Goal: Information Seeking & Learning: Understand process/instructions

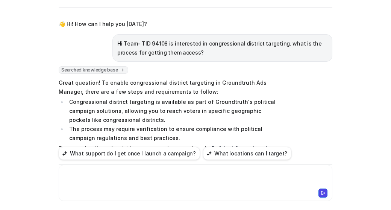
scroll to position [201, 0]
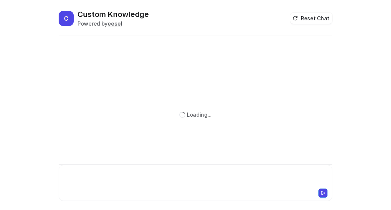
click at [149, 171] on div at bounding box center [196, 178] width 270 height 17
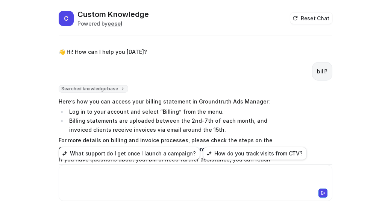
scroll to position [20, 0]
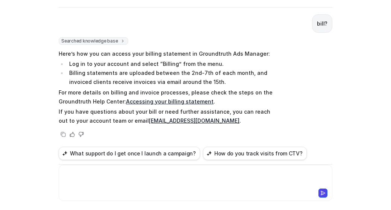
click at [167, 100] on link "Accessing your billing statement" at bounding box center [170, 101] width 88 height 6
click at [139, 179] on div at bounding box center [196, 178] width 270 height 17
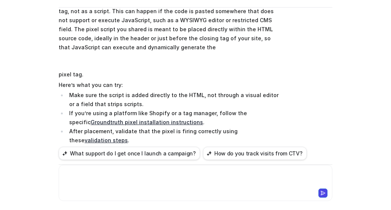
scroll to position [284, 0]
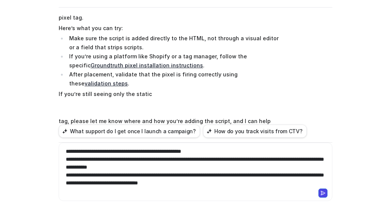
click at [321, 191] on icon at bounding box center [323, 193] width 4 height 4
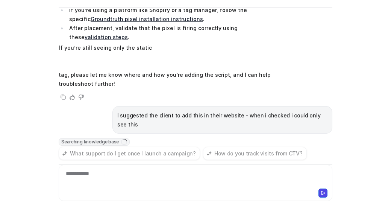
scroll to position [332, 0]
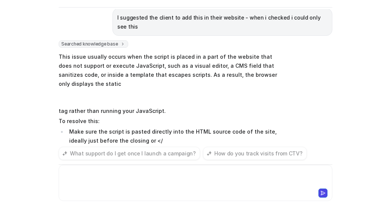
click at [170, 178] on div at bounding box center [196, 178] width 270 height 17
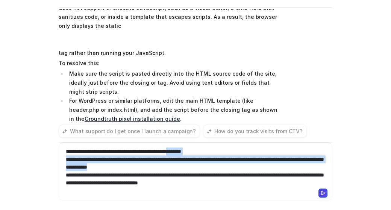
scroll to position [495, 0]
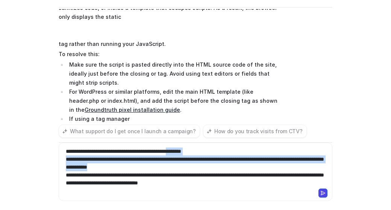
drag, startPoint x: 183, startPoint y: 150, endPoint x: 192, endPoint y: 167, distance: 18.8
click at [192, 167] on div "**********" at bounding box center [196, 166] width 270 height 39
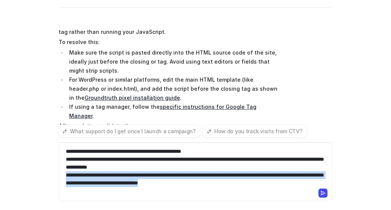
drag, startPoint x: 255, startPoint y: 184, endPoint x: 62, endPoint y: 174, distance: 192.7
click at [62, 174] on div "**********" at bounding box center [196, 166] width 270 height 39
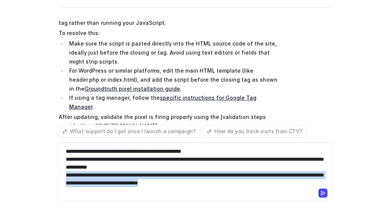
click at [87, 174] on div "**********" at bounding box center [196, 166] width 270 height 39
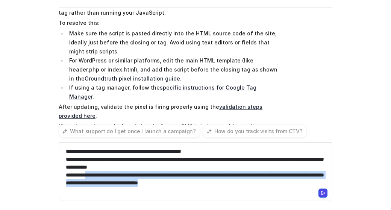
scroll to position [535, 0]
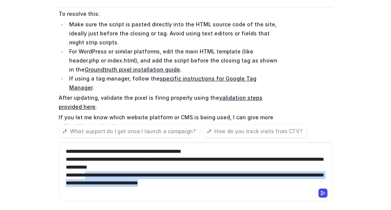
drag, startPoint x: 87, startPoint y: 174, endPoint x: 266, endPoint y: 194, distance: 180.0
click at [266, 194] on div "**********" at bounding box center [196, 171] width 274 height 58
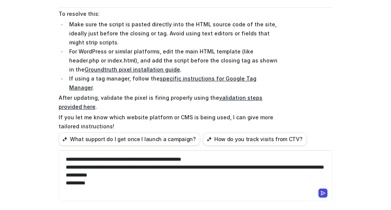
scroll to position [527, 0]
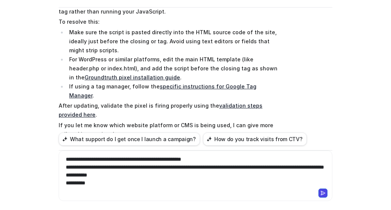
click at [323, 191] on button at bounding box center [322, 192] width 9 height 9
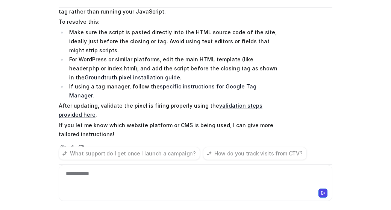
scroll to position [549, 0]
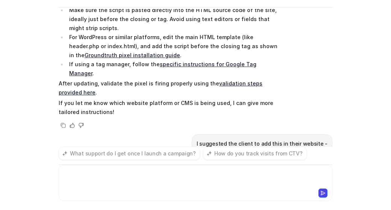
click at [213, 172] on div at bounding box center [196, 178] width 270 height 17
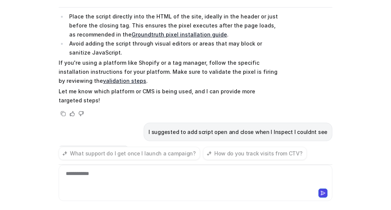
scroll to position [794, 0]
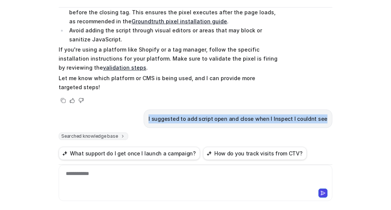
drag, startPoint x: 158, startPoint y: 88, endPoint x: 328, endPoint y: 86, distance: 169.9
click at [328, 109] on div "I suggested to add script open and close when I Inspect I couldnt see" at bounding box center [238, 118] width 189 height 18
copy p "I suggested to add script open and close when I Inspect I couldnt see"
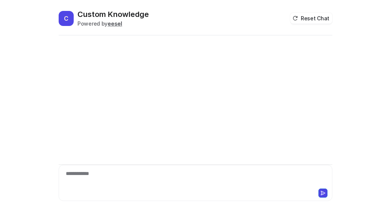
click at [132, 179] on div "**********" at bounding box center [196, 178] width 270 height 17
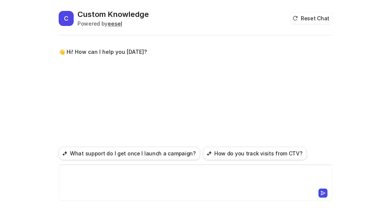
paste div
click at [324, 195] on icon at bounding box center [322, 192] width 5 height 5
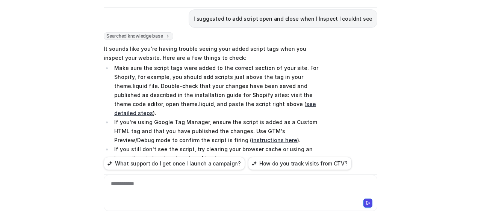
scroll to position [62, 0]
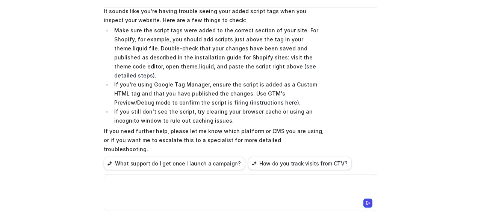
click at [236, 190] on div at bounding box center [241, 188] width 270 height 17
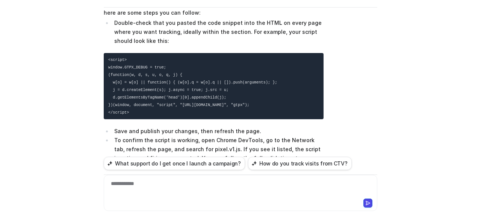
scroll to position [307, 0]
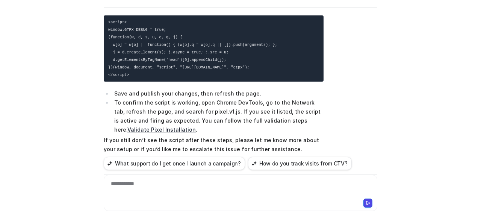
click at [210, 194] on div "**********" at bounding box center [241, 188] width 270 height 17
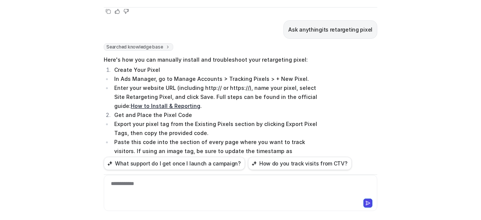
scroll to position [496, 0]
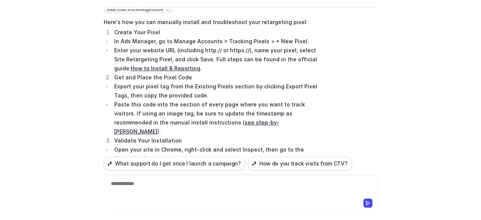
click at [223, 119] on link "see step-by-[PERSON_NAME]" at bounding box center [196, 126] width 165 height 15
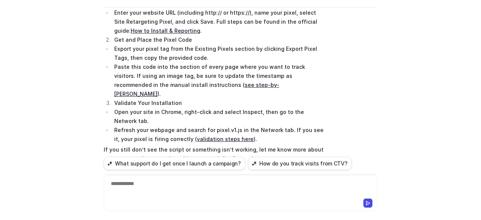
click at [213, 136] on link "validation steps here" at bounding box center [225, 139] width 57 height 6
click at [200, 82] on link "see step-by-[PERSON_NAME]" at bounding box center [196, 89] width 165 height 15
click at [202, 190] on div at bounding box center [241, 188] width 270 height 17
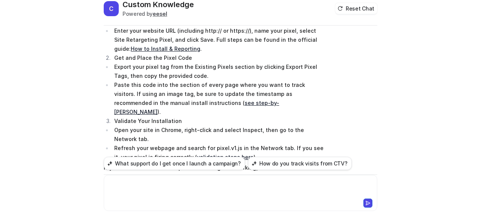
scroll to position [0, 0]
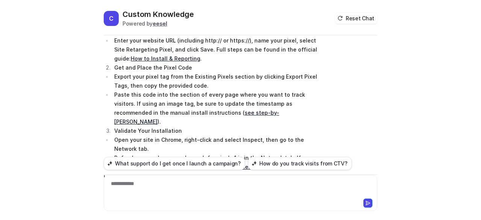
click at [139, 55] on link "How to Install & Reporting" at bounding box center [166, 58] width 70 height 6
click at [195, 194] on div at bounding box center [241, 188] width 270 height 17
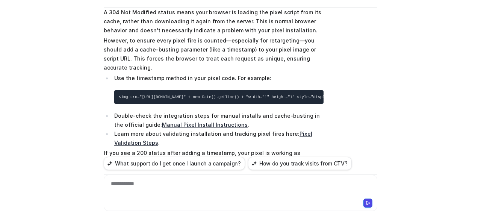
scroll to position [681, 0]
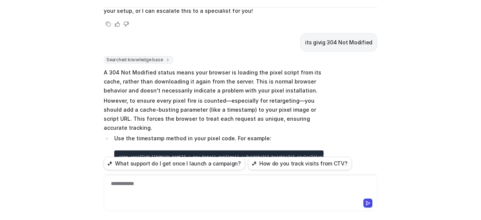
click at [192, 182] on link "Manual Pixel Install Instructions" at bounding box center [205, 185] width 86 height 6
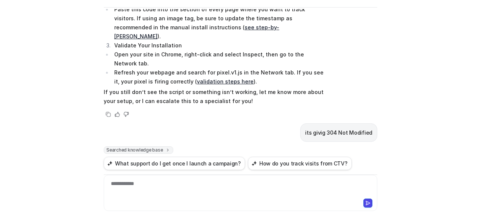
scroll to position [628, 0]
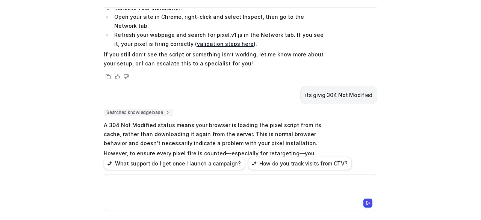
click at [207, 188] on div at bounding box center [241, 188] width 270 height 17
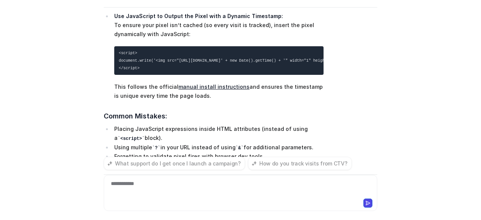
scroll to position [1714, 0]
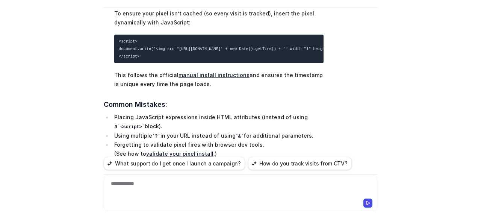
click at [391, 109] on div "C Custom Knowledge Powered by eesel Reset Chat 👋 Hi! How can I help you [DATE]?…" at bounding box center [240, 110] width 481 height 220
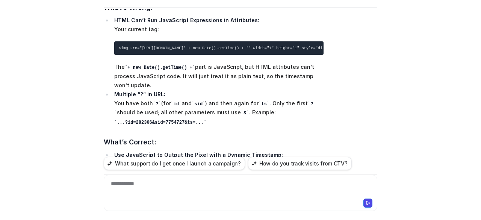
scroll to position [1601, 0]
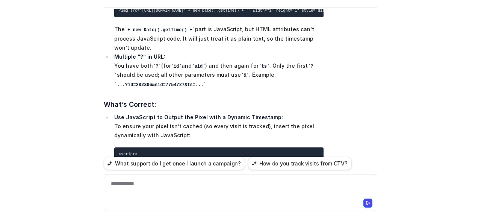
click at [234, 192] on div "**********" at bounding box center [241, 188] width 270 height 17
drag, startPoint x: 146, startPoint y: 123, endPoint x: 114, endPoint y: 111, distance: 33.9
click at [114, 147] on pre "<script> document.write('<img src="[URL][DOMAIN_NAME]' + new Date().getTime() +…" at bounding box center [218, 161] width 209 height 29
copy code "<script> document.write"
click at [165, 185] on div "**********" at bounding box center [241, 188] width 270 height 17
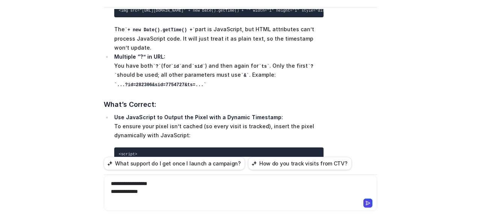
drag, startPoint x: 133, startPoint y: 130, endPoint x: 115, endPoint y: 129, distance: 18.5
click at [115, 147] on pre "<script> document.write('<img src="[URL][DOMAIN_NAME]' + new Date().getTime() +…" at bounding box center [218, 161] width 209 height 29
copy code "</script>"
click at [162, 190] on div "**********" at bounding box center [241, 188] width 270 height 17
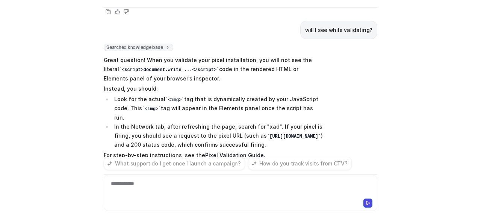
scroll to position [1888, 0]
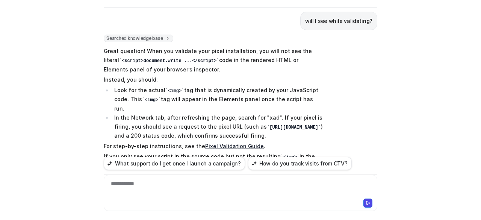
click at [235, 143] on link "Pixel Validation Guide" at bounding box center [234, 146] width 59 height 6
click at [248, 199] on div at bounding box center [306, 202] width 131 height 9
click at [274, 179] on div "**********" at bounding box center [241, 193] width 274 height 36
click at [262, 184] on div "**********" at bounding box center [241, 188] width 270 height 17
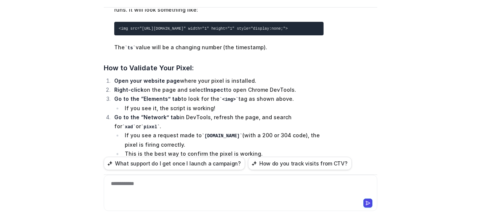
scroll to position [2196, 0]
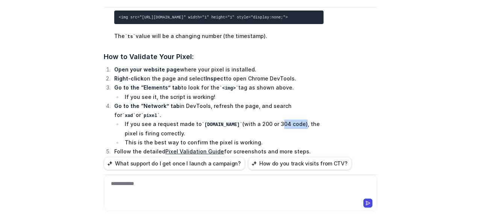
drag, startPoint x: 260, startPoint y: 83, endPoint x: 283, endPoint y: 83, distance: 23.3
click at [283, 120] on li "If you see a request made to [DOMAIN_NAME] (with a 200 or 304 code), the pixel …" at bounding box center [223, 129] width 201 height 18
copy li "304 code"
click at [250, 182] on div at bounding box center [241, 188] width 270 height 17
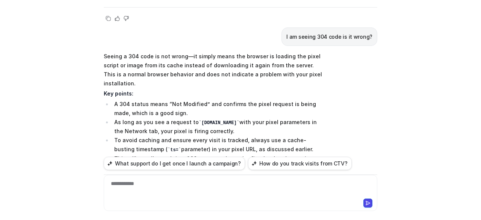
scroll to position [2361, 0]
click at [232, 206] on div at bounding box center [241, 202] width 270 height 11
click at [225, 186] on div at bounding box center [241, 188] width 270 height 17
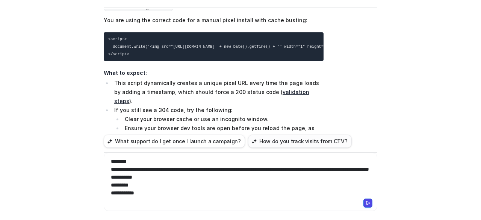
scroll to position [2865, 0]
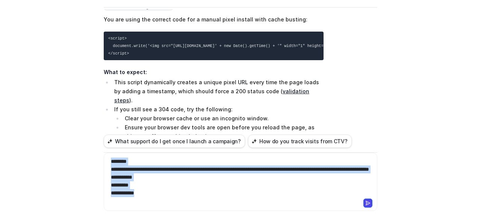
drag, startPoint x: 156, startPoint y: 188, endPoint x: 106, endPoint y: 163, distance: 56.6
click at [106, 163] on div "**********" at bounding box center [241, 176] width 270 height 39
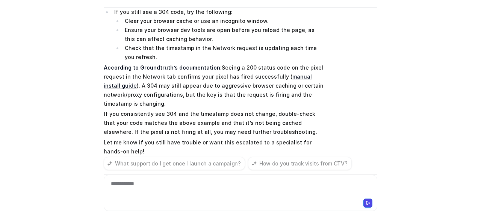
scroll to position [2974, 0]
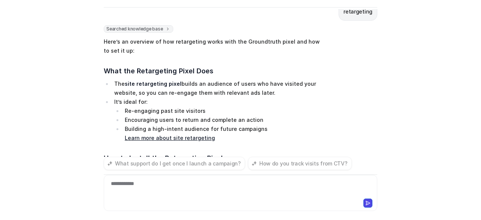
click at [180, 190] on div "**********" at bounding box center [241, 188] width 270 height 17
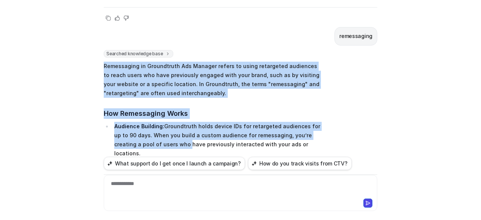
scroll to position [3485, 0]
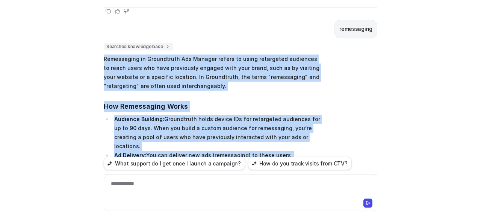
drag, startPoint x: 102, startPoint y: 81, endPoint x: 189, endPoint y: 118, distance: 95.0
click at [189, 118] on div "C Custom Knowledge Powered by eesel Reset Chat 👋 Hi! How can I help you [DATE]?…" at bounding box center [241, 86] width 286 height 211
copy span "Remessaging in Groundtruth Ads Manager refers to using retargeted audiences to …"
